Goal: Transaction & Acquisition: Purchase product/service

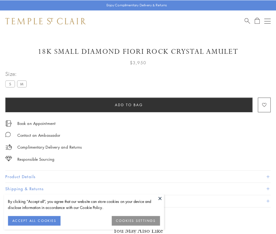
scroll to position [2, 0]
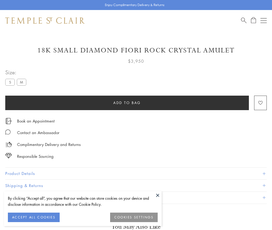
click at [127, 102] on span "Add to bag" at bounding box center [127, 103] width 28 height 6
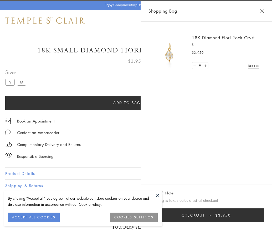
click at [263, 219] on button "Checkout $3,950" at bounding box center [207, 215] width 116 height 14
